Goal: Navigation & Orientation: Find specific page/section

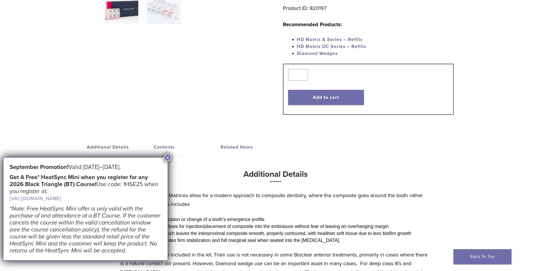
scroll to position [291, 0]
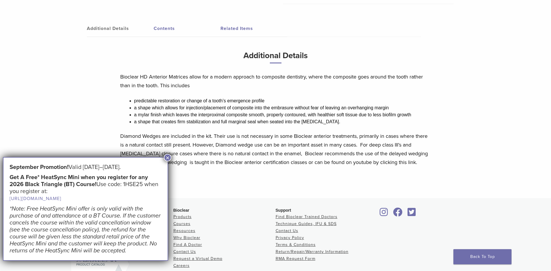
click at [167, 155] on button "×" at bounding box center [168, 158] width 8 height 8
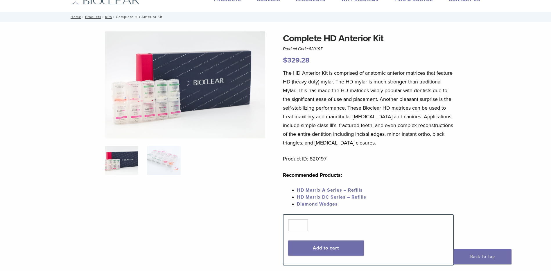
scroll to position [0, 0]
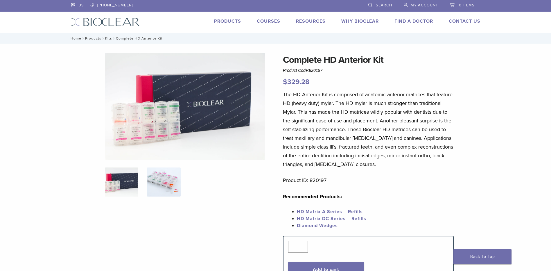
click at [166, 185] on img at bounding box center [163, 181] width 33 height 29
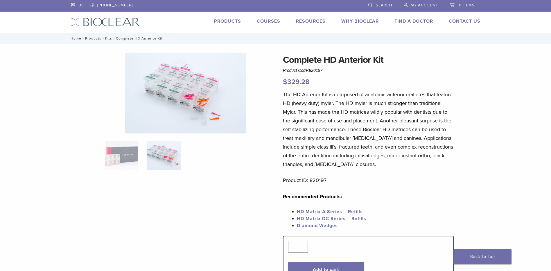
click at [236, 22] on link "Products" at bounding box center [227, 21] width 27 height 6
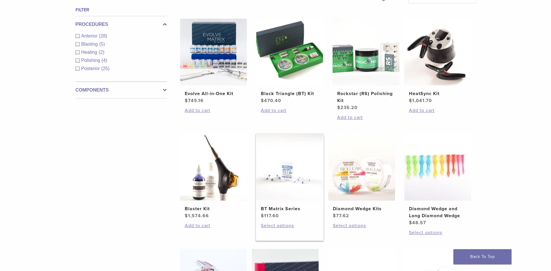
scroll to position [203, 0]
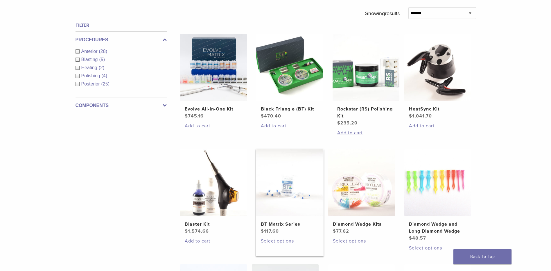
click at [284, 201] on img at bounding box center [289, 182] width 67 height 67
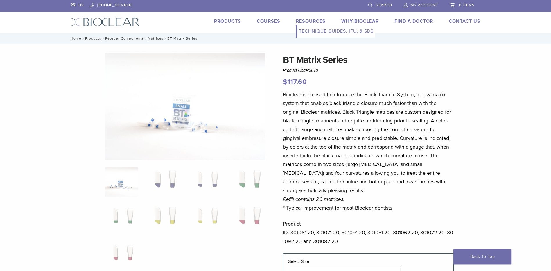
click at [310, 31] on link "Technique Guides, IFU, & SDS" at bounding box center [337, 31] width 78 height 13
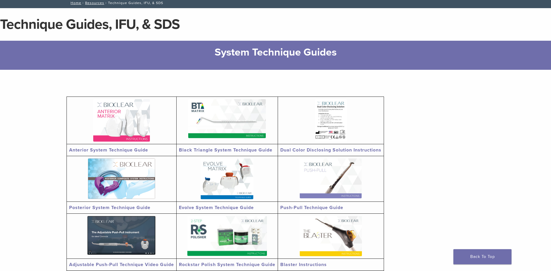
scroll to position [29, 0]
